Goal: Navigation & Orientation: Find specific page/section

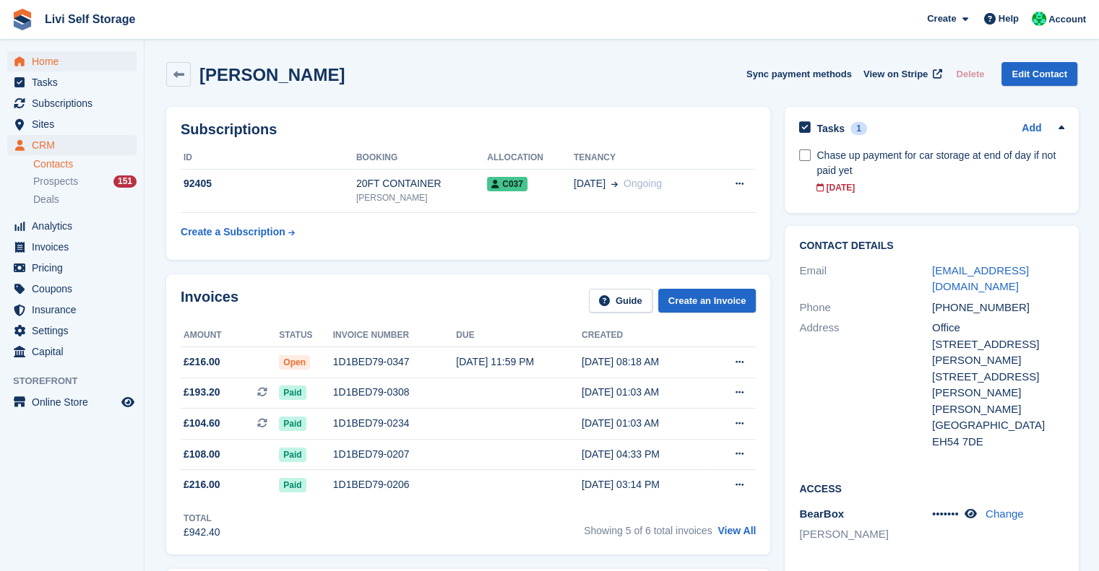
click at [43, 70] on span "Home" at bounding box center [75, 61] width 87 height 20
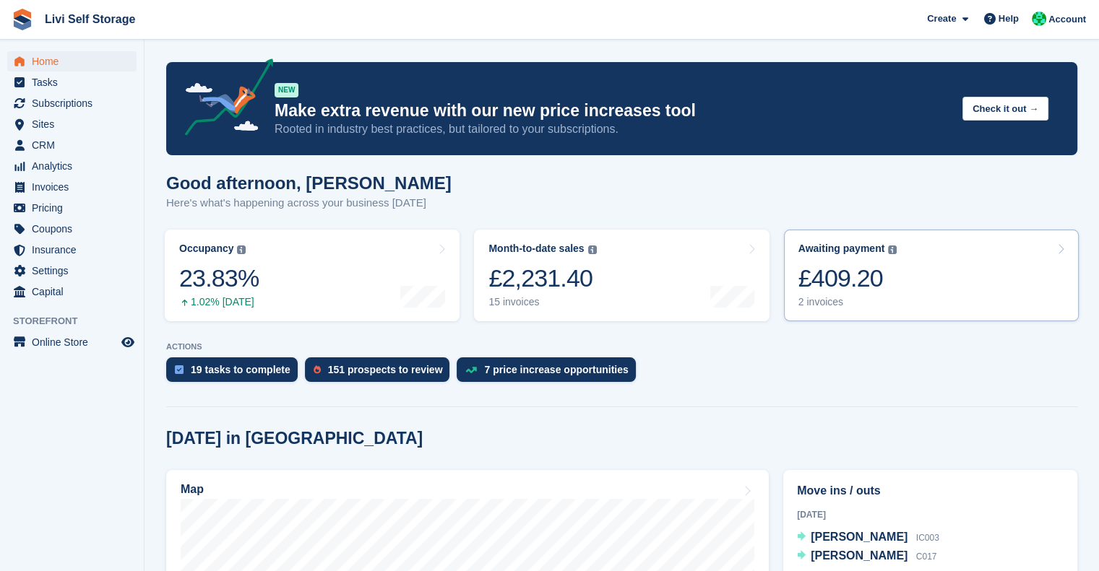
click at [854, 271] on div "£409.20" at bounding box center [847, 279] width 99 height 30
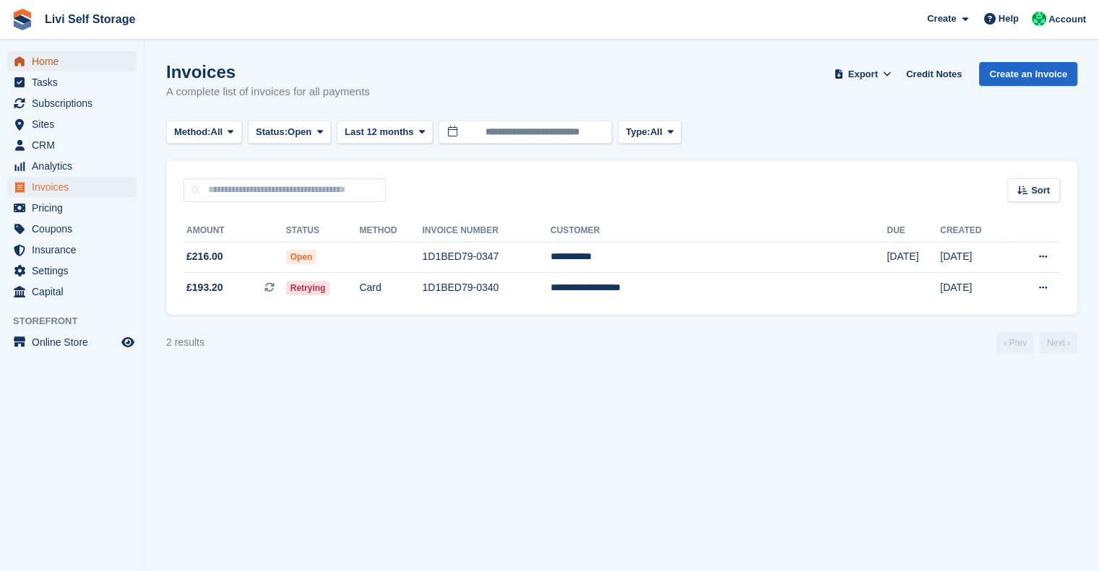
click at [58, 53] on span "Home" at bounding box center [75, 61] width 87 height 20
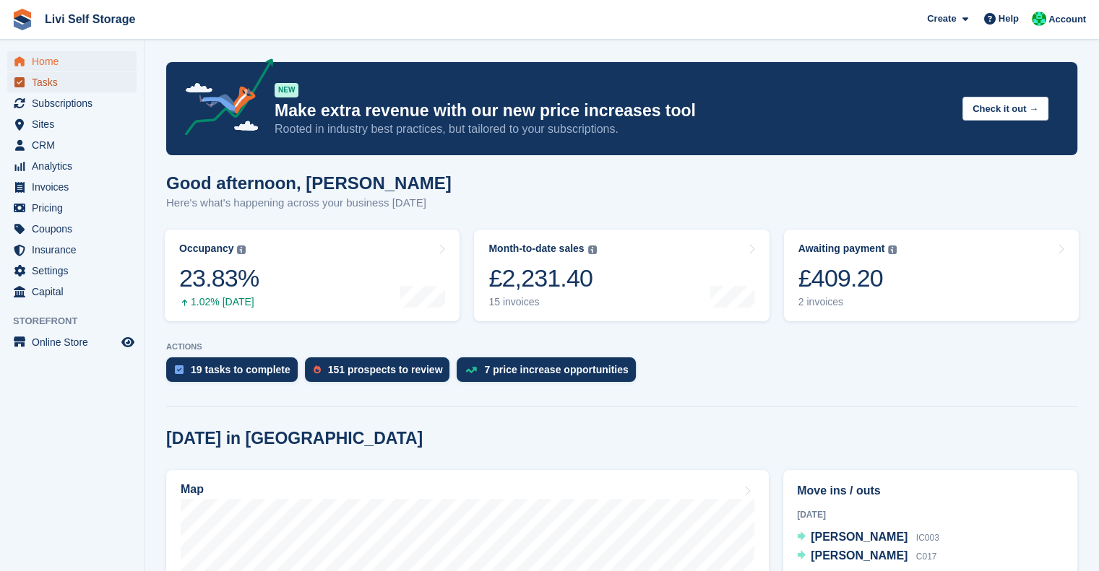
drag, startPoint x: 72, startPoint y: 85, endPoint x: 54, endPoint y: 83, distance: 18.1
click at [54, 83] on span "Tasks" at bounding box center [75, 82] width 87 height 20
